Goal: Transaction & Acquisition: Purchase product/service

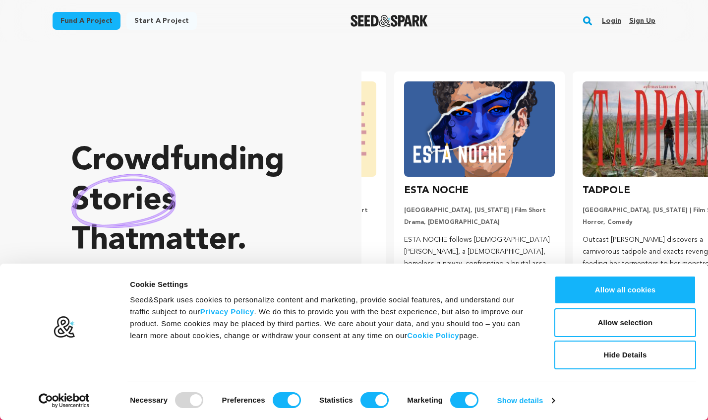
scroll to position [0, 187]
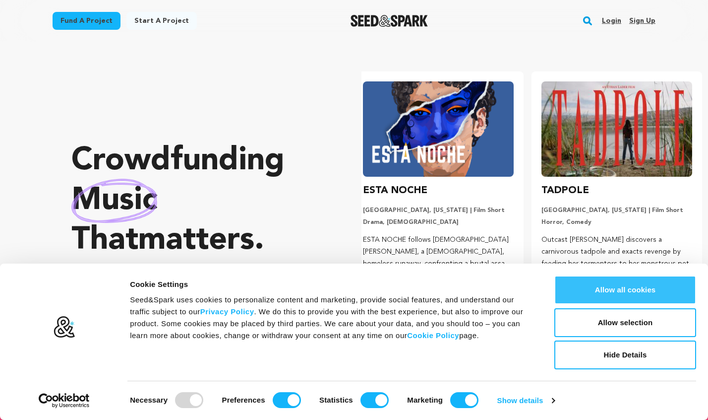
click at [633, 285] on button "Allow all cookies" at bounding box center [626, 289] width 142 height 29
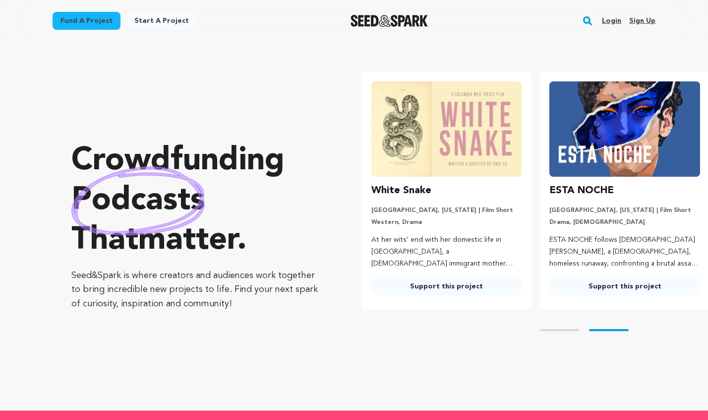
scroll to position [0, 0]
click at [427, 131] on img at bounding box center [447, 128] width 151 height 95
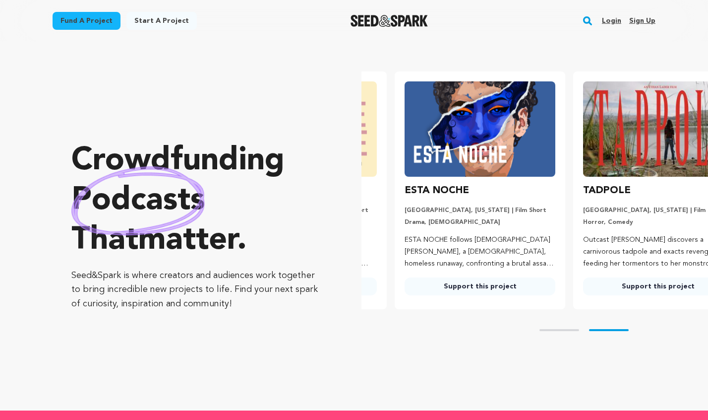
click at [408, 186] on ul "White Snake San Antonio, Texas | Film Short Western, Drama At her wits’ end wit…" at bounding box center [535, 190] width 347 height 238
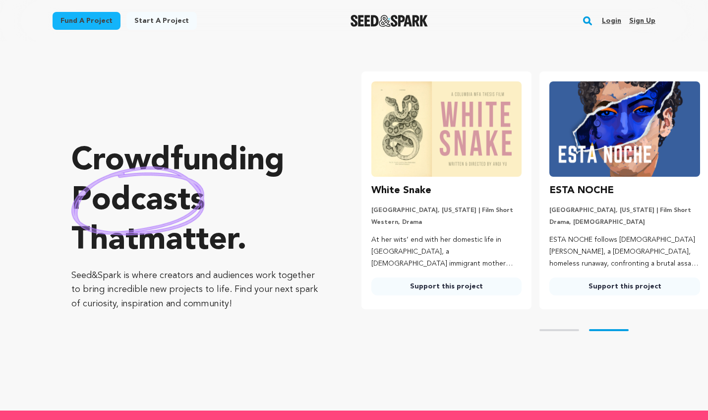
scroll to position [0, 0]
click at [444, 292] on link "Support this project" at bounding box center [447, 286] width 151 height 18
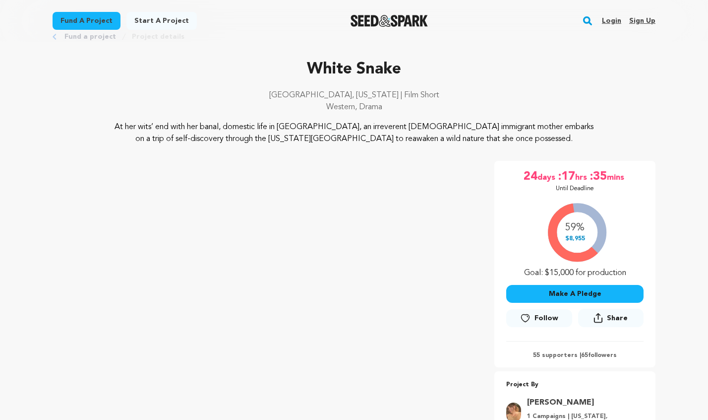
scroll to position [32, 0]
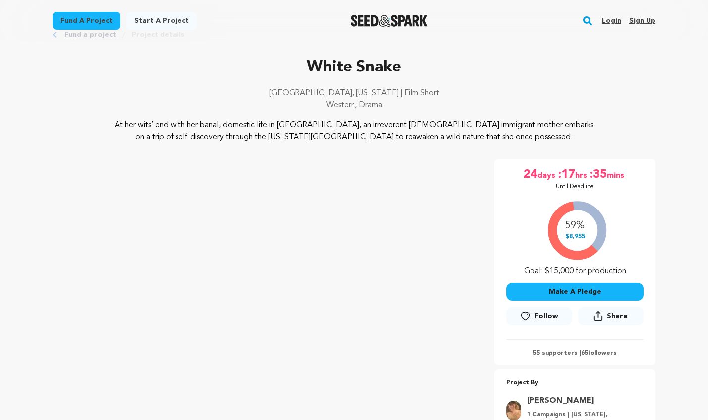
click at [503, 308] on div "24 days :17 hrs :35 mins Until Deadline 59% $8,955" at bounding box center [575, 262] width 161 height 206
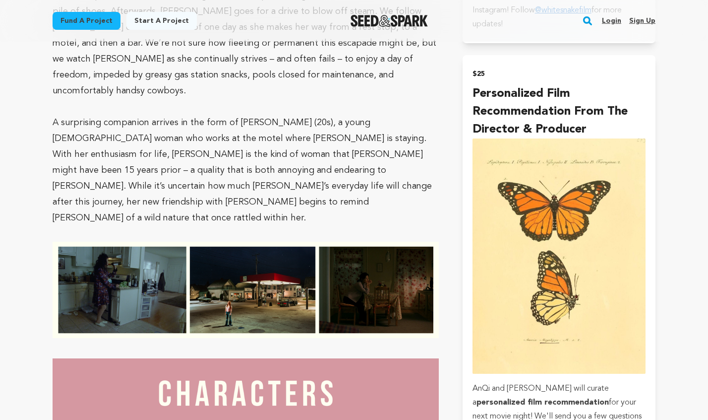
scroll to position [722, 0]
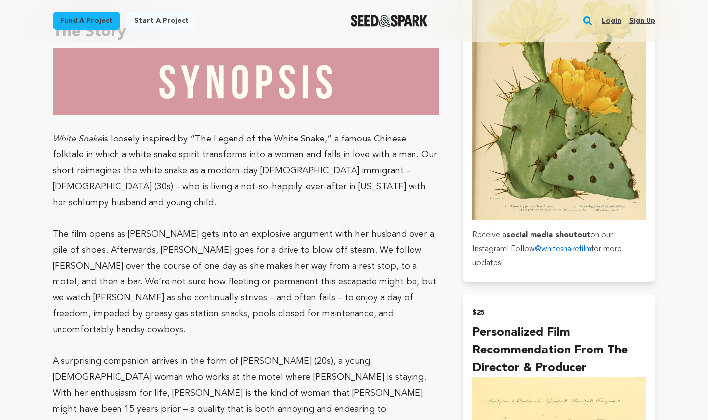
click at [611, 18] on link "Login" at bounding box center [611, 21] width 19 height 16
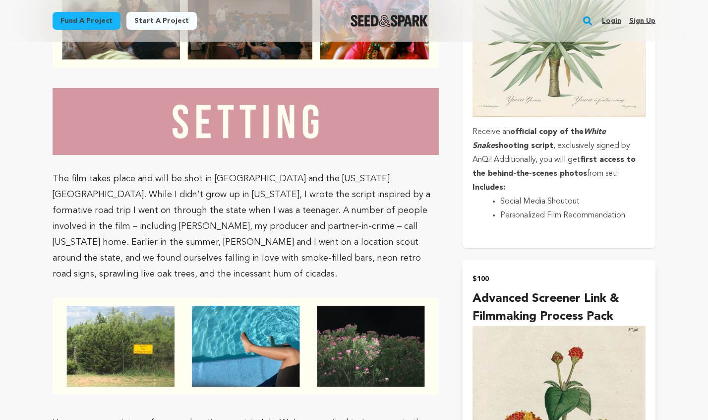
scroll to position [1648, 0]
